Goal: Task Accomplishment & Management: Use online tool/utility

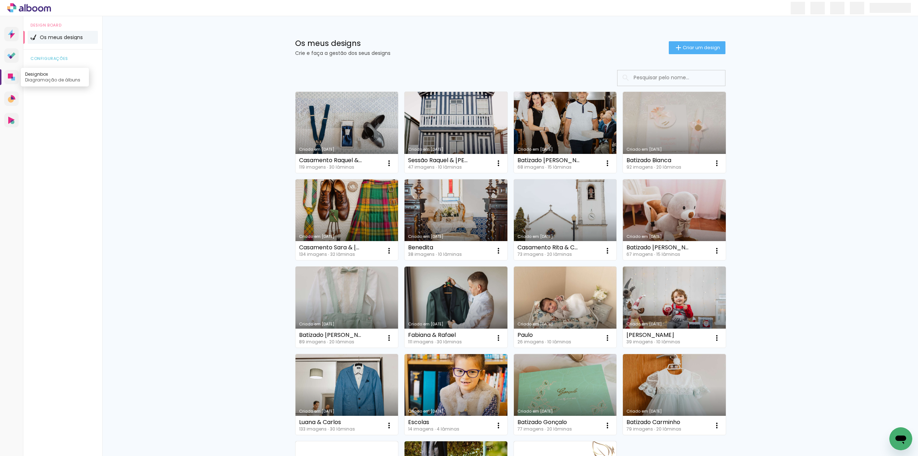
click at [10, 77] on icon at bounding box center [10, 75] width 5 height 5
click at [338, 143] on link "Criado em 26/09/25" at bounding box center [346, 132] width 103 height 81
click at [480, 135] on link "Criado em 24/09/25" at bounding box center [455, 132] width 103 height 81
